Goal: Information Seeking & Learning: Learn about a topic

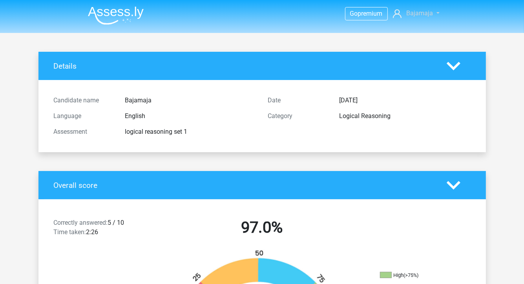
click at [427, 10] on span "Bajamaja" at bounding box center [419, 12] width 27 height 7
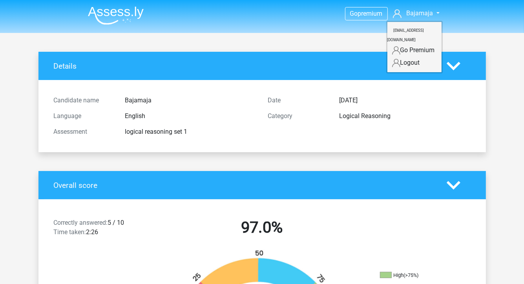
click at [215, 9] on nav "Go premium Bajamaja annaresjo@hotmail.com" at bounding box center [262, 14] width 361 height 26
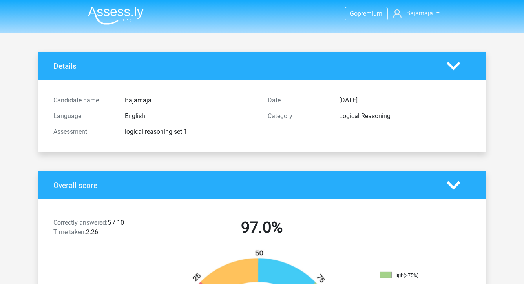
click at [111, 9] on img at bounding box center [116, 15] width 56 height 18
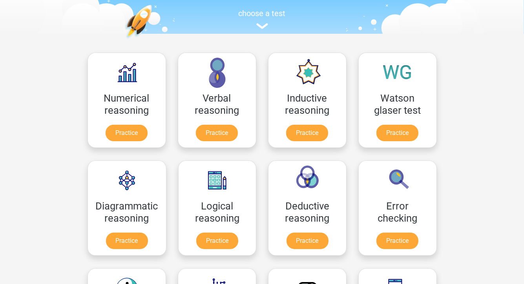
scroll to position [118, 0]
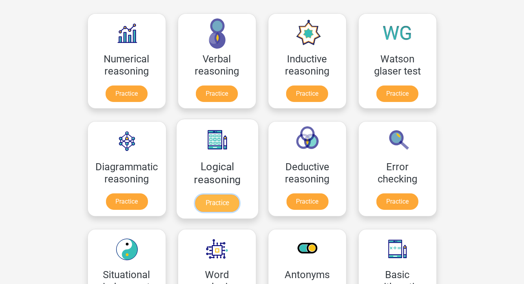
click at [222, 201] on link "Practice" at bounding box center [217, 203] width 44 height 17
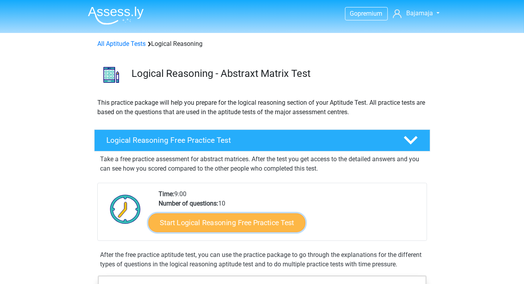
click at [217, 221] on link "Start Logical Reasoning Free Practice Test" at bounding box center [226, 222] width 157 height 19
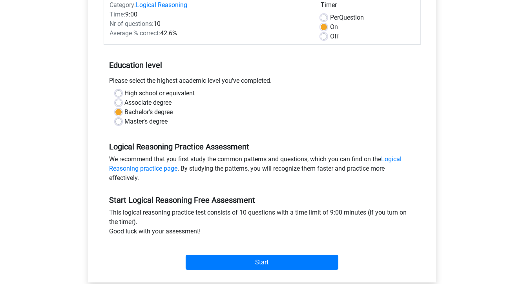
scroll to position [118, 0]
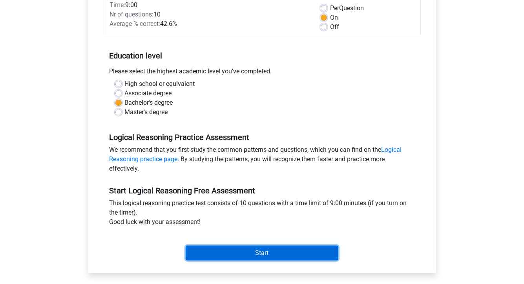
click at [283, 253] on input "Start" at bounding box center [262, 253] width 153 height 15
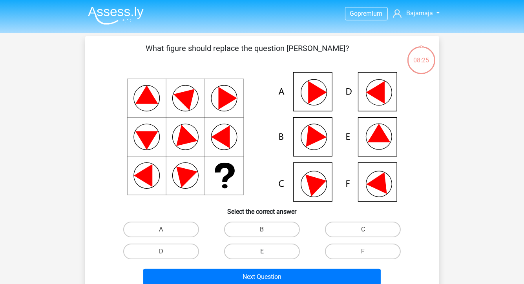
click at [258, 250] on label "E" at bounding box center [262, 252] width 76 height 16
click at [262, 252] on input "E" at bounding box center [264, 254] width 5 height 5
radio input "true"
click at [312, 190] on icon at bounding box center [317, 183] width 24 height 27
click at [314, 182] on icon at bounding box center [317, 183] width 24 height 27
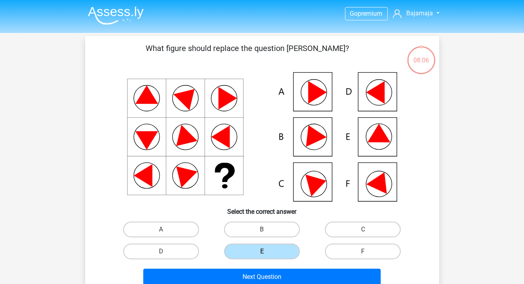
drag, startPoint x: 367, startPoint y: 226, endPoint x: 361, endPoint y: 238, distance: 14.0
click at [367, 225] on label "C" at bounding box center [363, 230] width 76 height 16
click at [367, 230] on input "C" at bounding box center [365, 232] width 5 height 5
radio input "true"
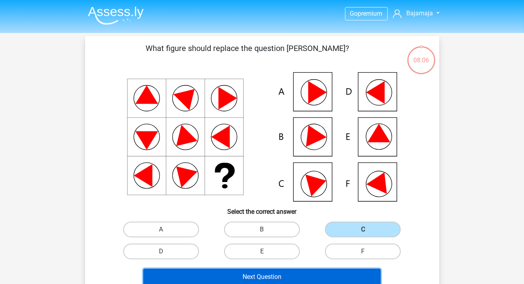
click at [331, 274] on button "Next Question" at bounding box center [261, 277] width 237 height 16
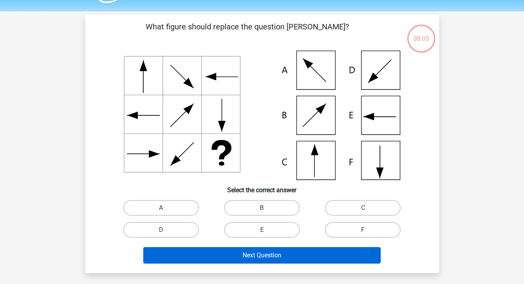
scroll to position [36, 0]
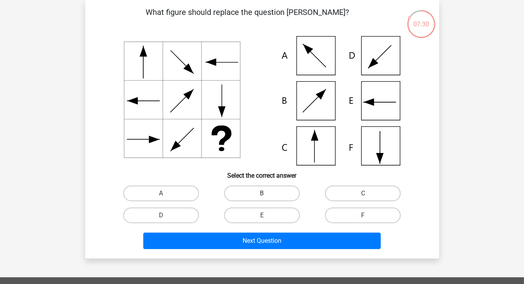
click at [257, 187] on label "B" at bounding box center [262, 194] width 76 height 16
click at [262, 194] on input "B" at bounding box center [264, 196] width 5 height 5
radio input "true"
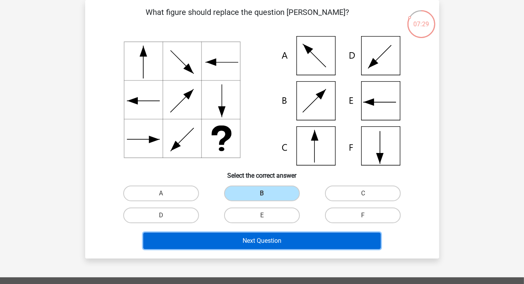
click at [327, 241] on button "Next Question" at bounding box center [261, 241] width 237 height 16
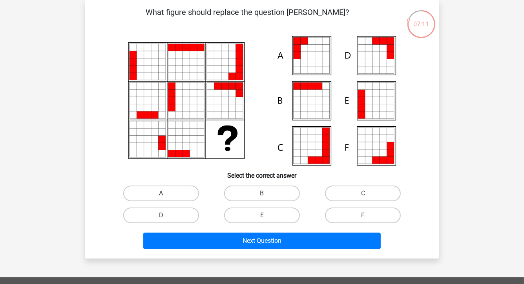
click at [192, 194] on label "A" at bounding box center [161, 194] width 76 height 16
click at [166, 194] on input "A" at bounding box center [163, 196] width 5 height 5
radio input "true"
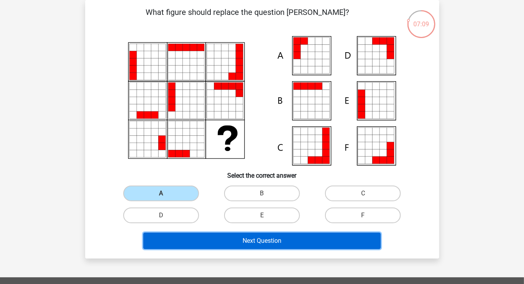
click at [291, 241] on button "Next Question" at bounding box center [261, 241] width 237 height 16
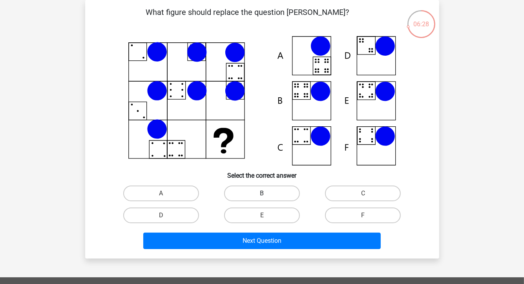
click at [257, 192] on label "B" at bounding box center [262, 194] width 76 height 16
click at [262, 194] on input "B" at bounding box center [264, 196] width 5 height 5
radio input "true"
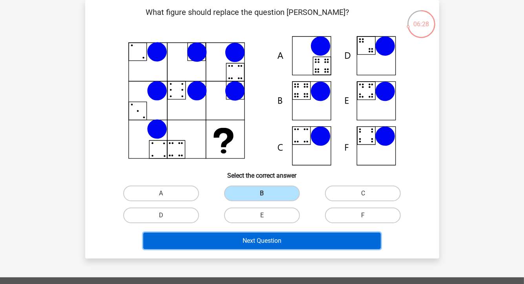
click at [285, 237] on button "Next Question" at bounding box center [261, 241] width 237 height 16
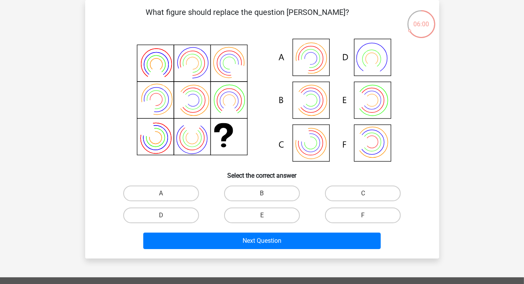
click at [321, 106] on icon at bounding box center [262, 101] width 316 height 130
click at [264, 195] on input "B" at bounding box center [264, 196] width 5 height 5
radio input "true"
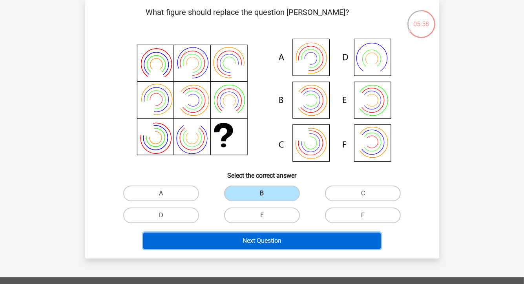
click at [297, 238] on button "Next Question" at bounding box center [261, 241] width 237 height 16
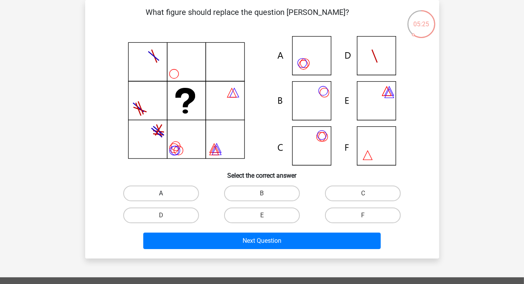
click at [191, 194] on label "A" at bounding box center [161, 194] width 76 height 16
click at [166, 194] on input "A" at bounding box center [163, 196] width 5 height 5
radio input "true"
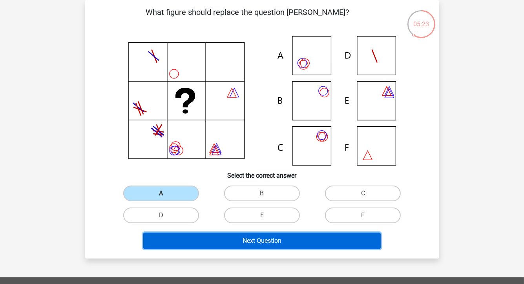
click at [338, 240] on button "Next Question" at bounding box center [261, 241] width 237 height 16
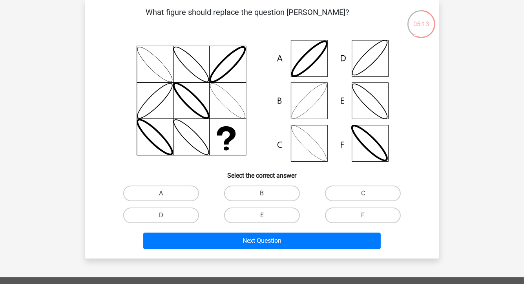
click at [298, 109] on icon at bounding box center [262, 101] width 316 height 130
click at [272, 191] on label "B" at bounding box center [262, 194] width 76 height 16
click at [267, 194] on input "B" at bounding box center [264, 196] width 5 height 5
radio input "true"
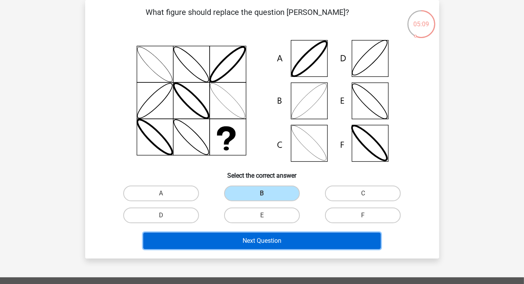
click at [324, 238] on button "Next Question" at bounding box center [261, 241] width 237 height 16
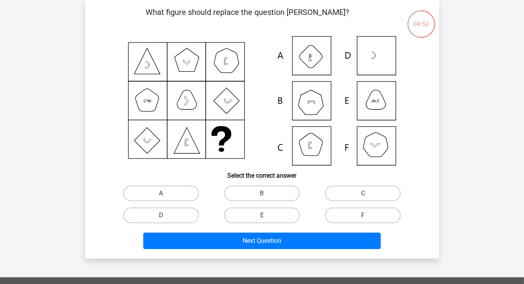
click at [315, 102] on icon at bounding box center [262, 101] width 316 height 130
click at [285, 188] on label "B" at bounding box center [262, 194] width 76 height 16
click at [267, 194] on input "B" at bounding box center [264, 196] width 5 height 5
radio input "true"
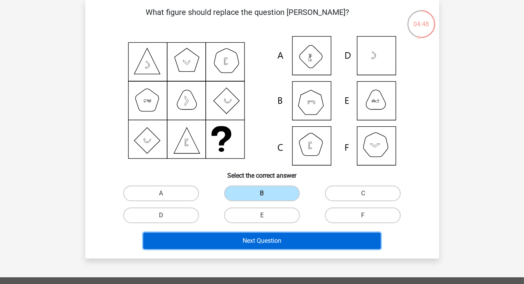
click at [318, 237] on button "Next Question" at bounding box center [261, 241] width 237 height 16
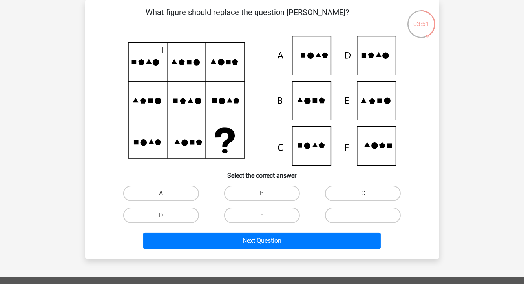
click at [301, 147] on icon at bounding box center [300, 145] width 5 height 5
click at [361, 191] on label "C" at bounding box center [363, 194] width 76 height 16
click at [363, 194] on input "C" at bounding box center [365, 196] width 5 height 5
radio input "true"
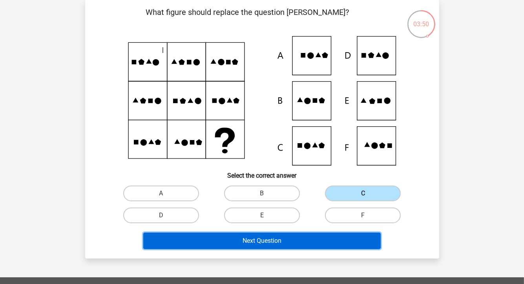
click at [338, 237] on button "Next Question" at bounding box center [261, 241] width 237 height 16
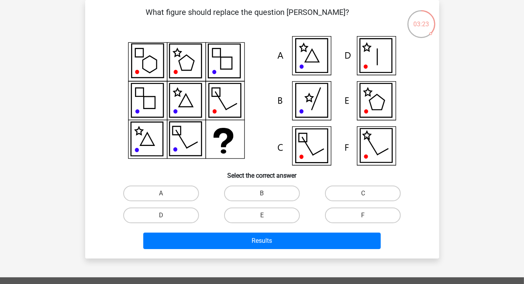
click at [387, 53] on icon at bounding box center [376, 56] width 32 height 34
click at [281, 214] on label "E" at bounding box center [262, 216] width 76 height 16
click at [267, 215] on input "E" at bounding box center [264, 217] width 5 height 5
radio input "true"
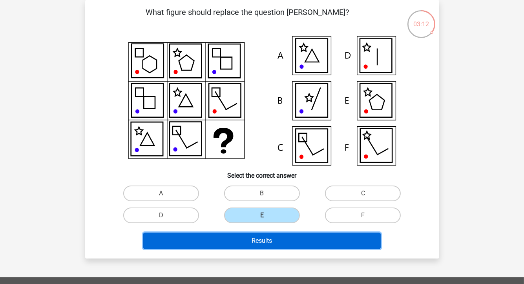
click at [322, 240] on button "Results" at bounding box center [261, 241] width 237 height 16
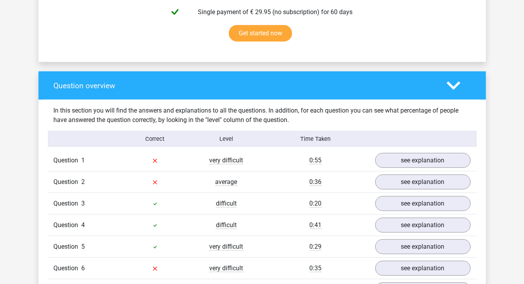
scroll to position [589, 0]
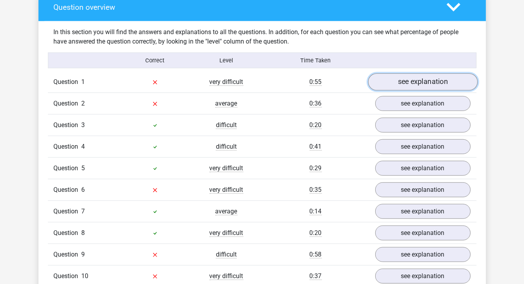
click at [450, 78] on link "see explanation" at bounding box center [423, 81] width 110 height 17
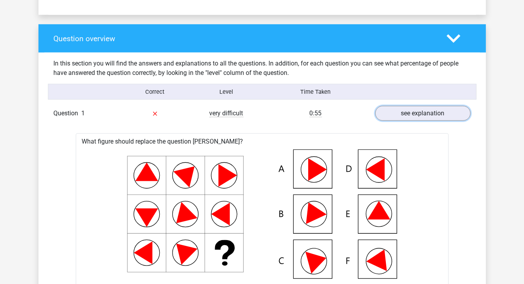
scroll to position [550, 0]
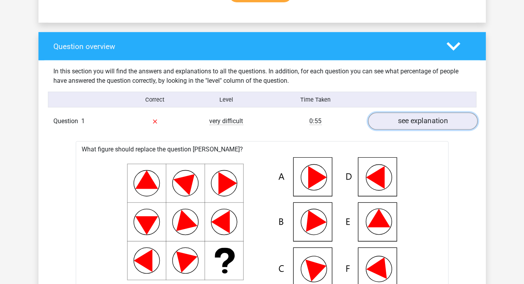
click at [435, 124] on link "see explanation" at bounding box center [423, 121] width 110 height 17
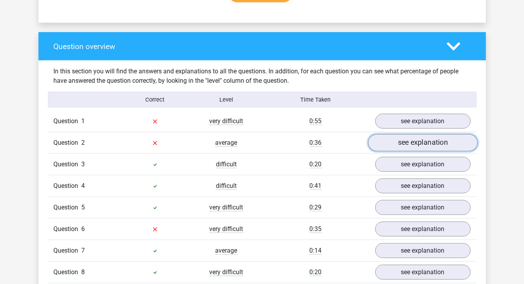
click at [429, 143] on link "see explanation" at bounding box center [423, 142] width 110 height 17
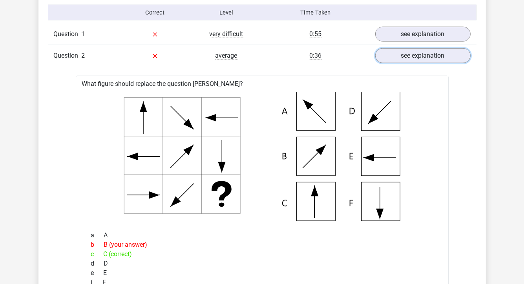
scroll to position [628, 0]
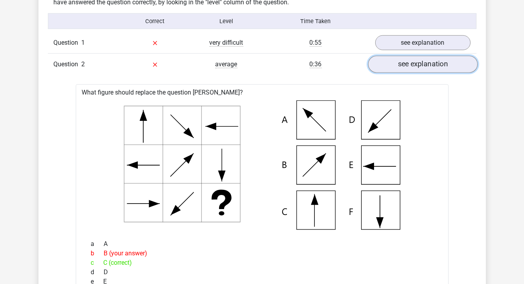
click at [449, 66] on link "see explanation" at bounding box center [423, 64] width 110 height 17
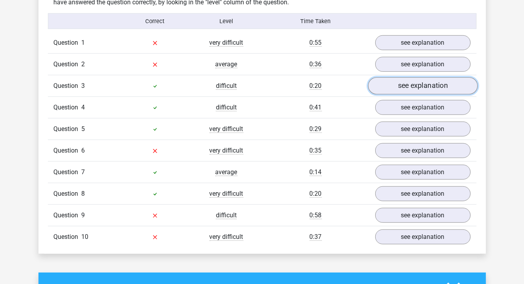
click at [438, 90] on link "see explanation" at bounding box center [423, 85] width 110 height 17
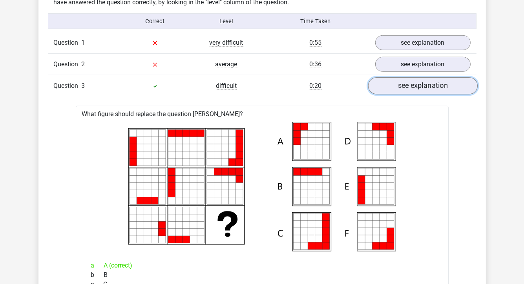
click at [437, 87] on link "see explanation" at bounding box center [423, 85] width 110 height 17
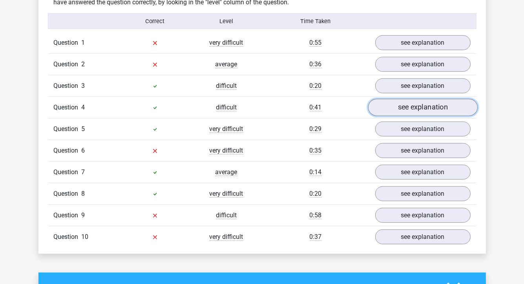
click at [441, 106] on link "see explanation" at bounding box center [423, 107] width 110 height 17
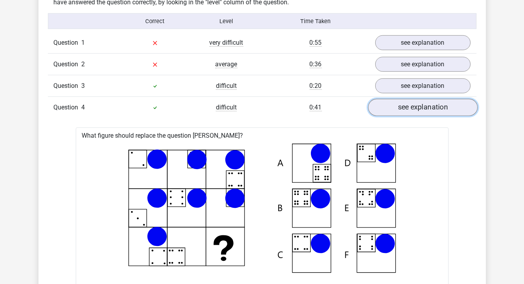
click at [441, 106] on link "see explanation" at bounding box center [423, 107] width 110 height 17
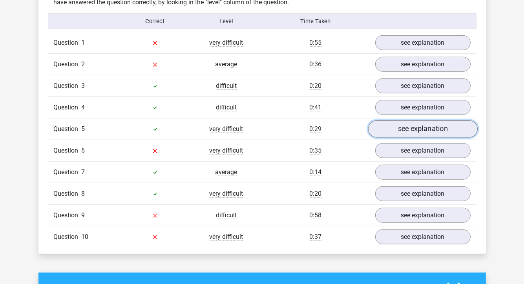
click at [451, 123] on link "see explanation" at bounding box center [423, 128] width 110 height 17
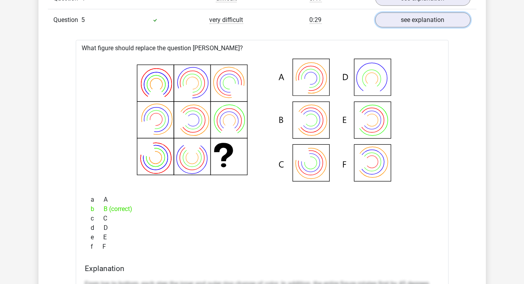
scroll to position [746, 0]
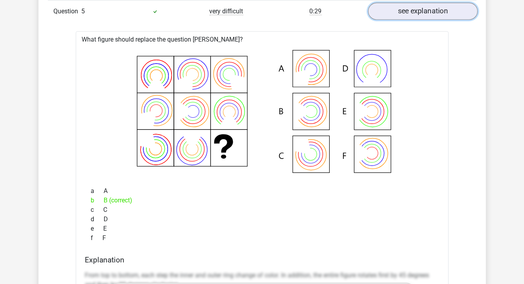
click at [462, 13] on link "see explanation" at bounding box center [423, 11] width 110 height 17
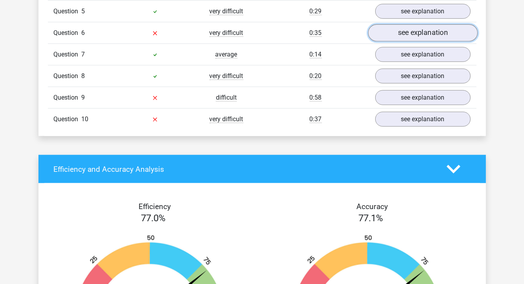
click at [430, 32] on link "see explanation" at bounding box center [423, 32] width 110 height 17
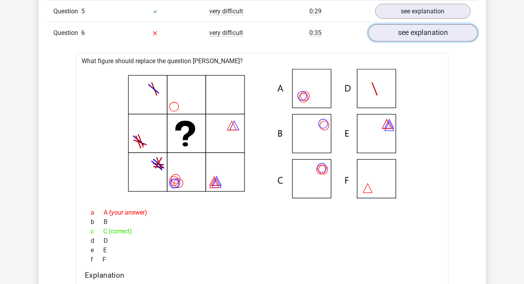
click at [437, 37] on link "see explanation" at bounding box center [423, 32] width 110 height 17
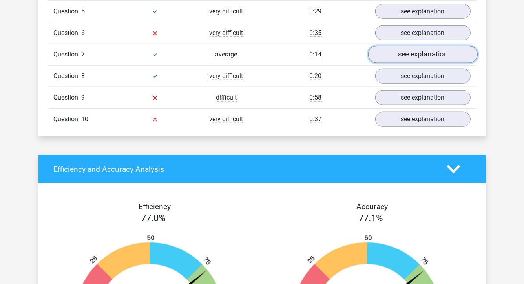
click at [440, 55] on link "see explanation" at bounding box center [423, 54] width 110 height 17
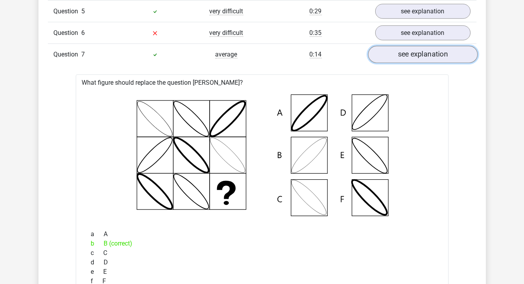
click at [440, 55] on link "see explanation" at bounding box center [423, 54] width 110 height 17
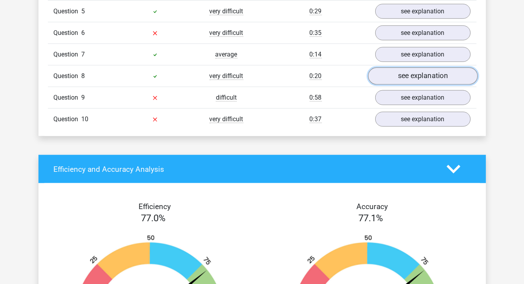
click at [438, 71] on link "see explanation" at bounding box center [423, 76] width 110 height 17
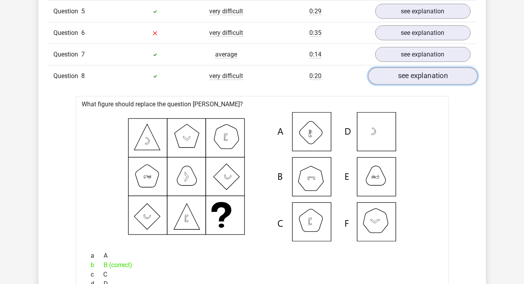
click at [439, 74] on link "see explanation" at bounding box center [423, 76] width 110 height 17
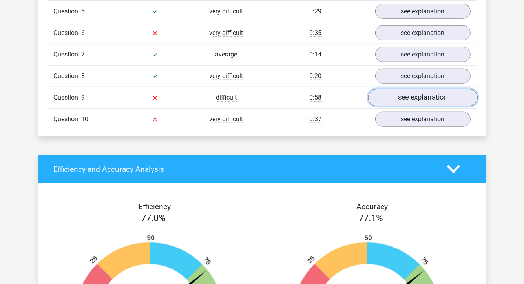
click at [446, 93] on link "see explanation" at bounding box center [423, 97] width 110 height 17
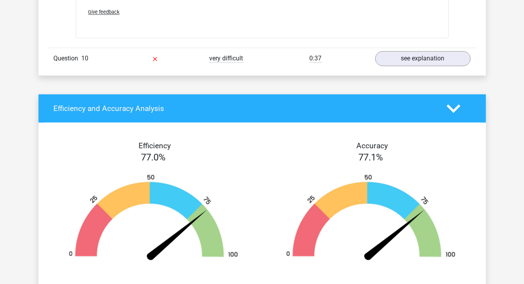
scroll to position [1295, 0]
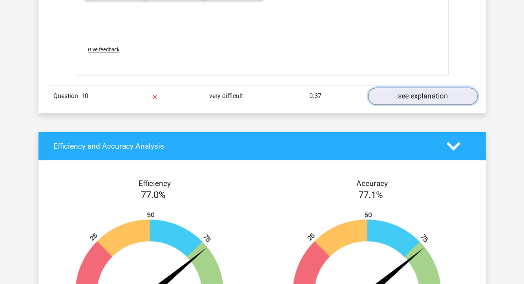
click at [424, 97] on link "see explanation" at bounding box center [423, 96] width 110 height 17
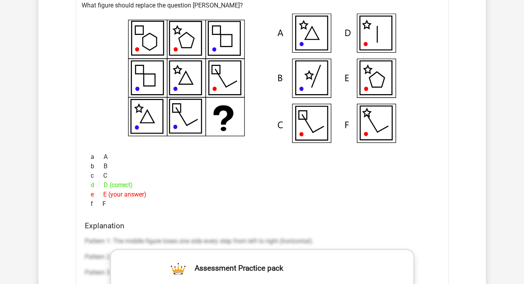
scroll to position [1413, 0]
